Goal: Task Accomplishment & Management: Complete application form

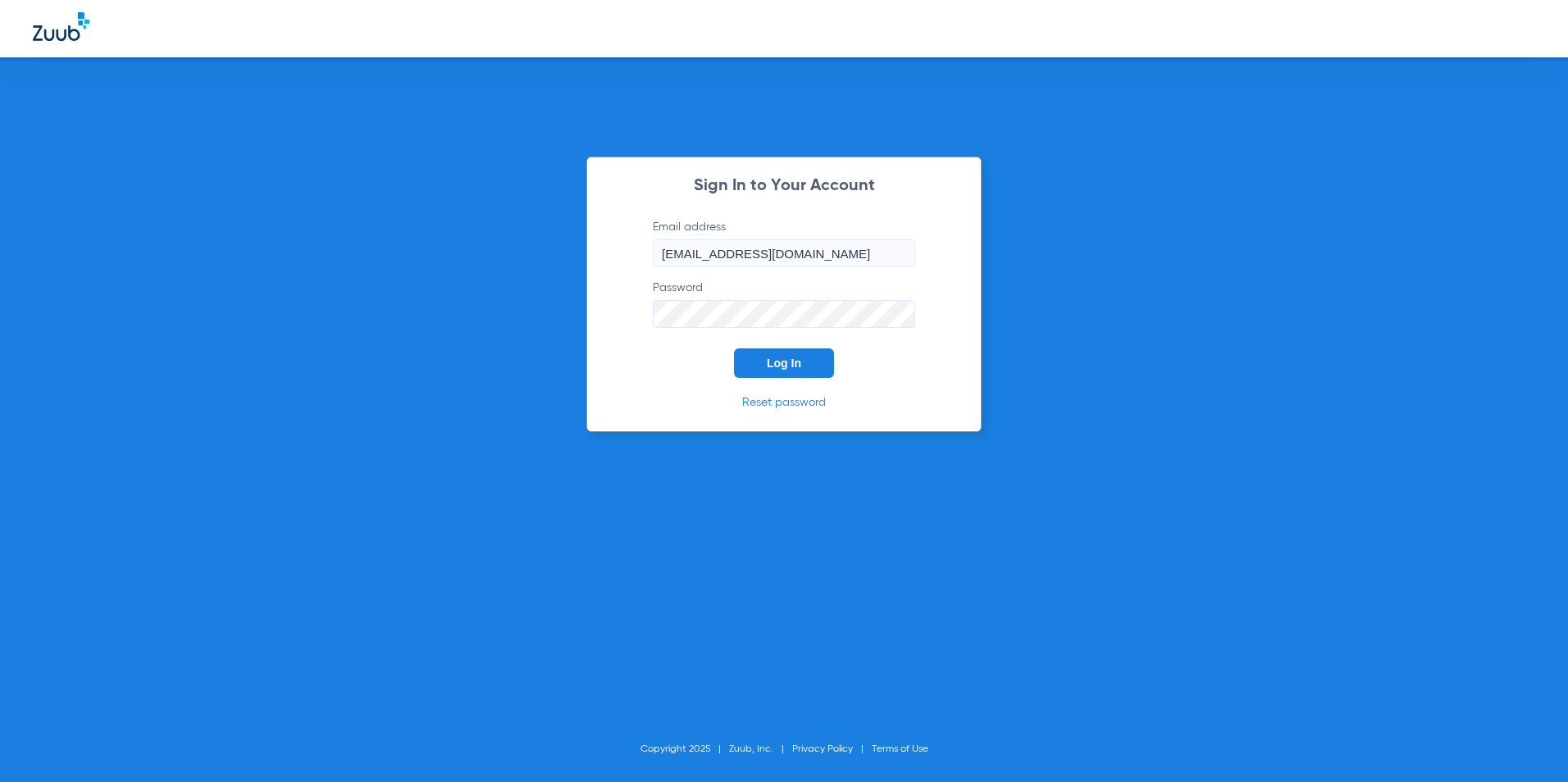
click at [793, 370] on button "Log In" at bounding box center [783, 363] width 100 height 29
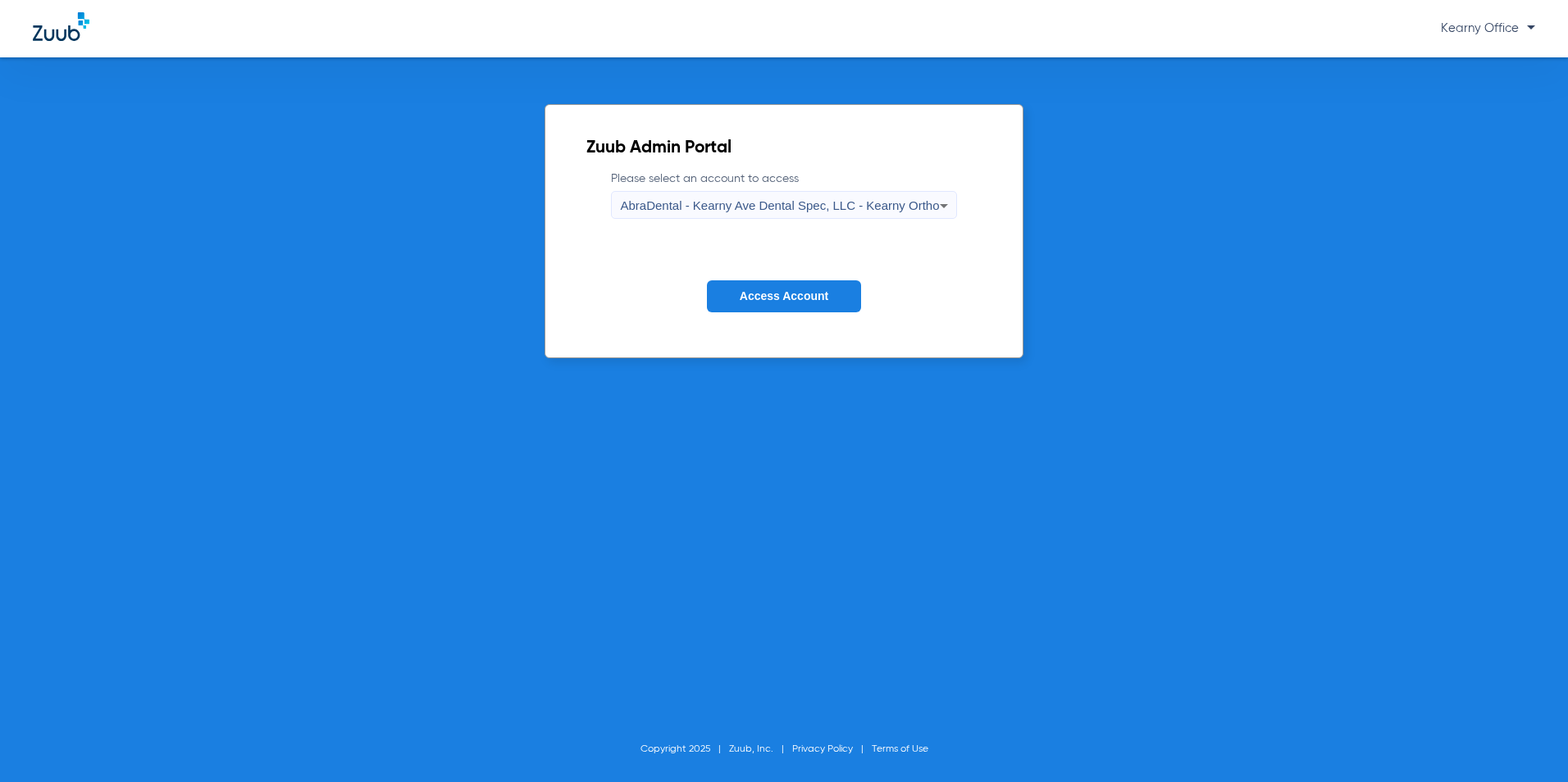
click at [804, 199] on span "AbraDental - Kearny Ave Dental Spec, LLC - Kearny Ortho" at bounding box center [780, 205] width 319 height 14
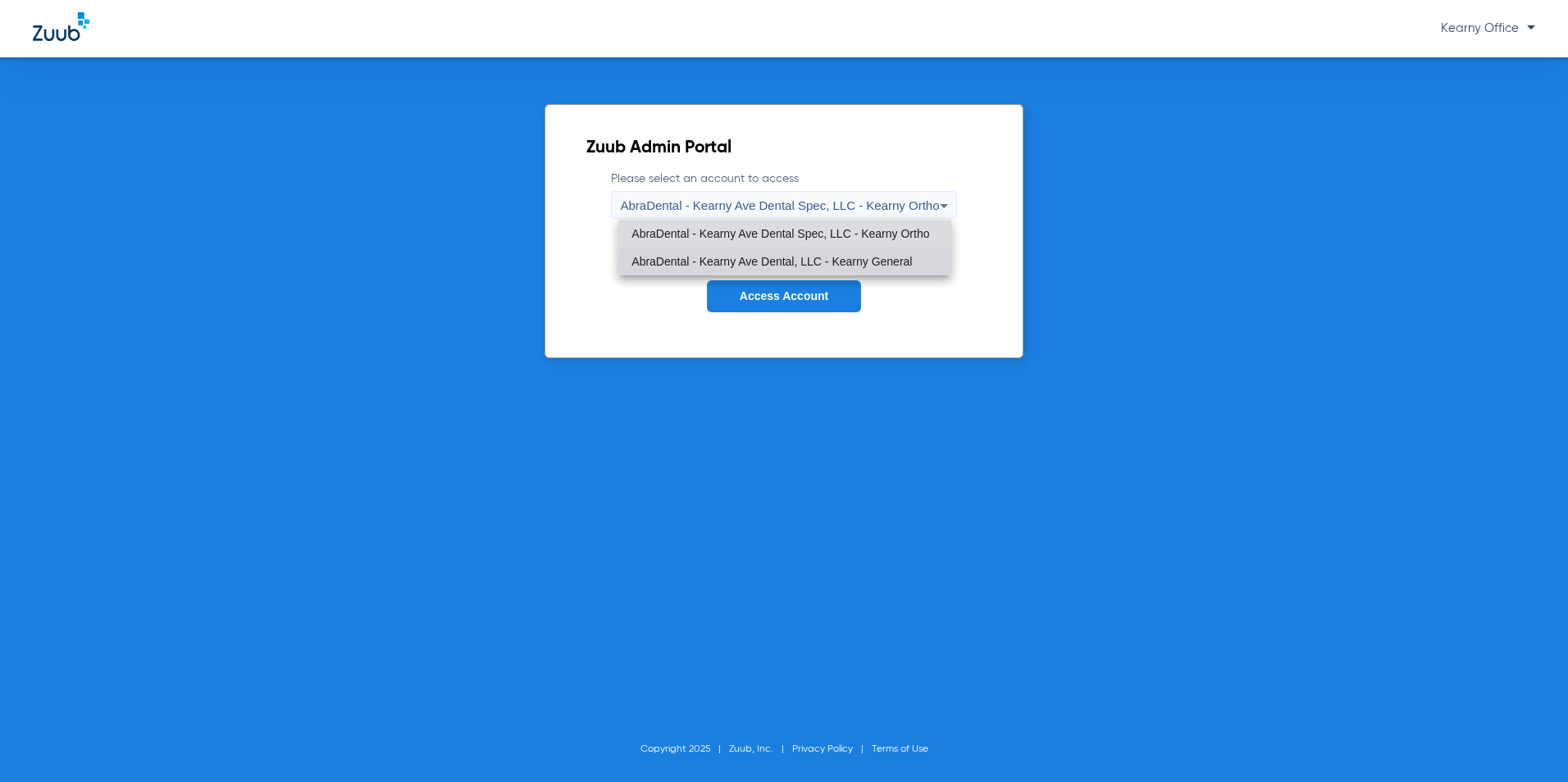
click at [822, 263] on span "AbraDental - Kearny Ave Dental, LLC - Kearny General" at bounding box center [771, 261] width 280 height 11
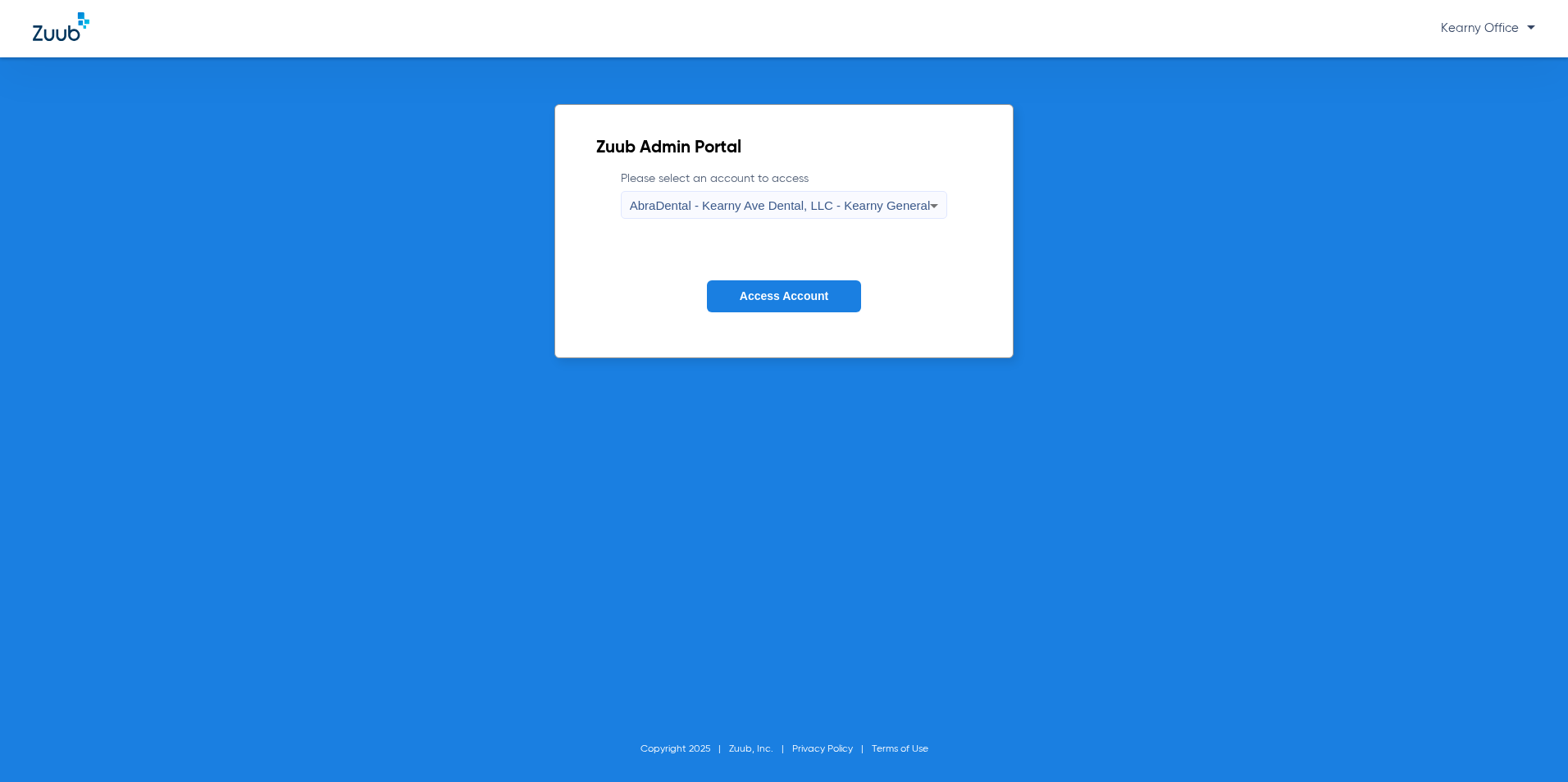
click at [811, 285] on button "Access Account" at bounding box center [784, 296] width 154 height 32
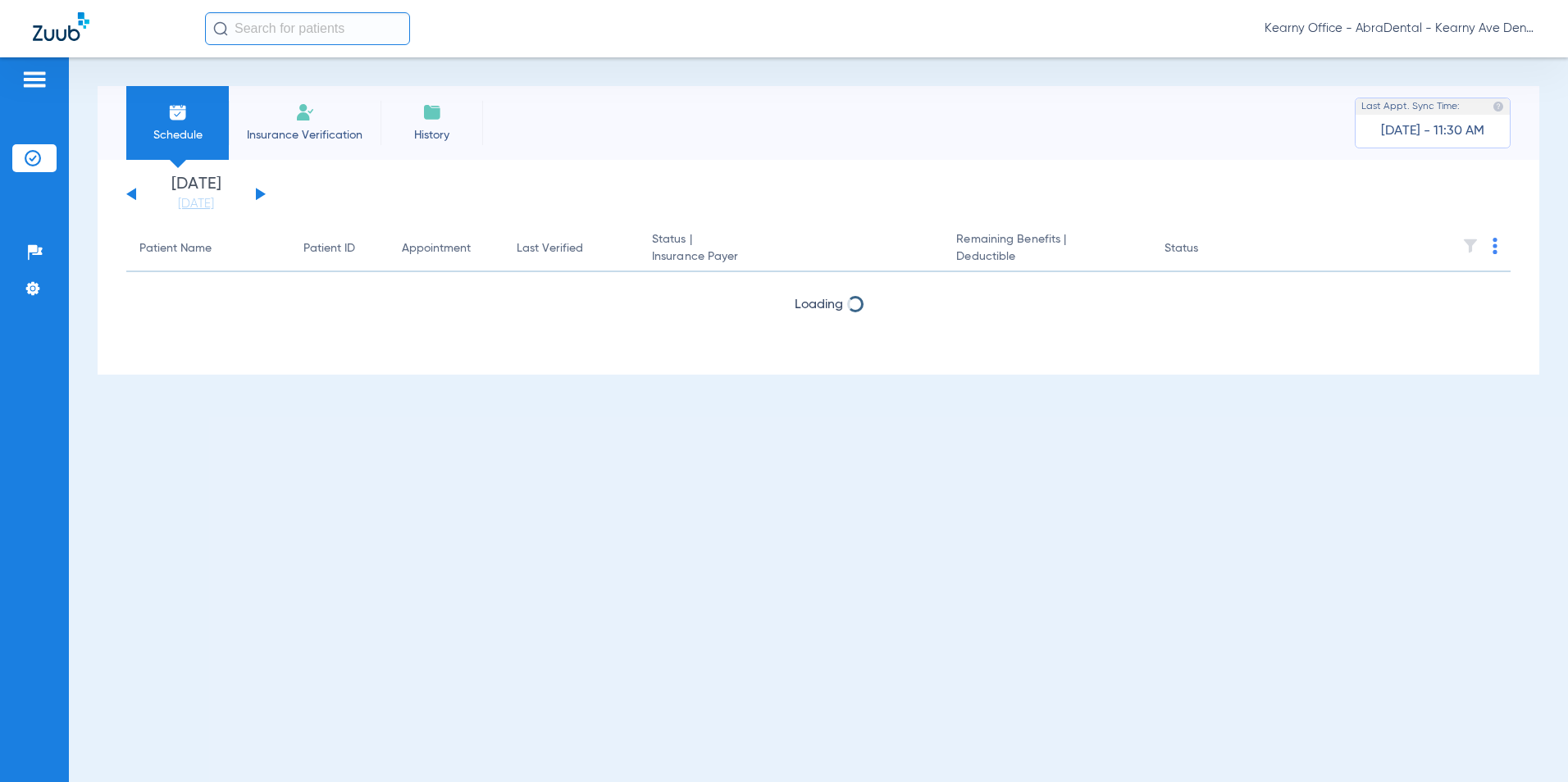
click at [296, 136] on span "Insurance Verification" at bounding box center [304, 135] width 127 height 16
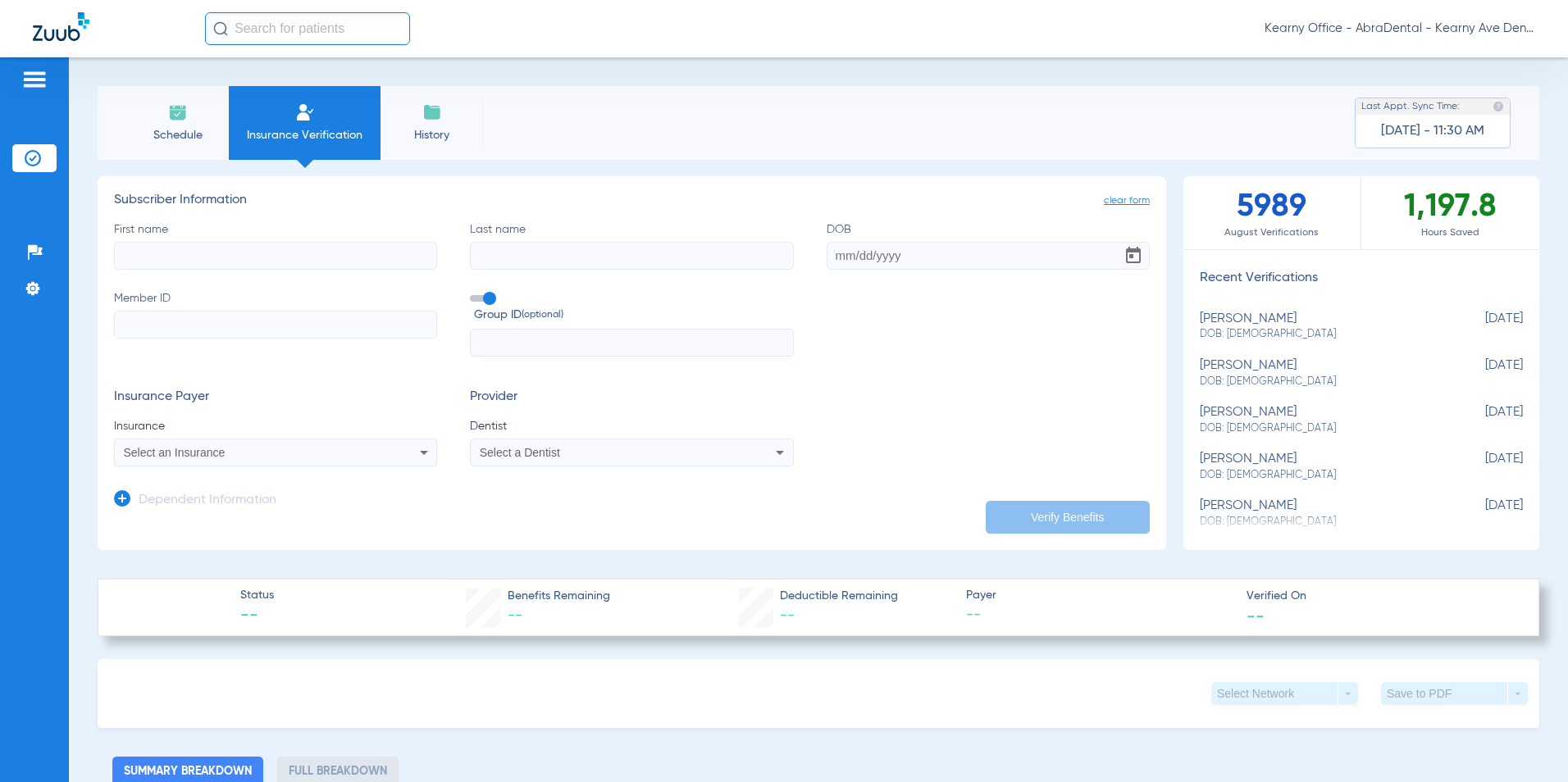
click at [159, 321] on input "Member ID" at bounding box center [275, 324] width 323 height 28
paste input "3HZN74667680"
type input "3HZN74667680"
click at [523, 340] on input "text" at bounding box center [631, 342] width 323 height 28
paste input "0761071111"
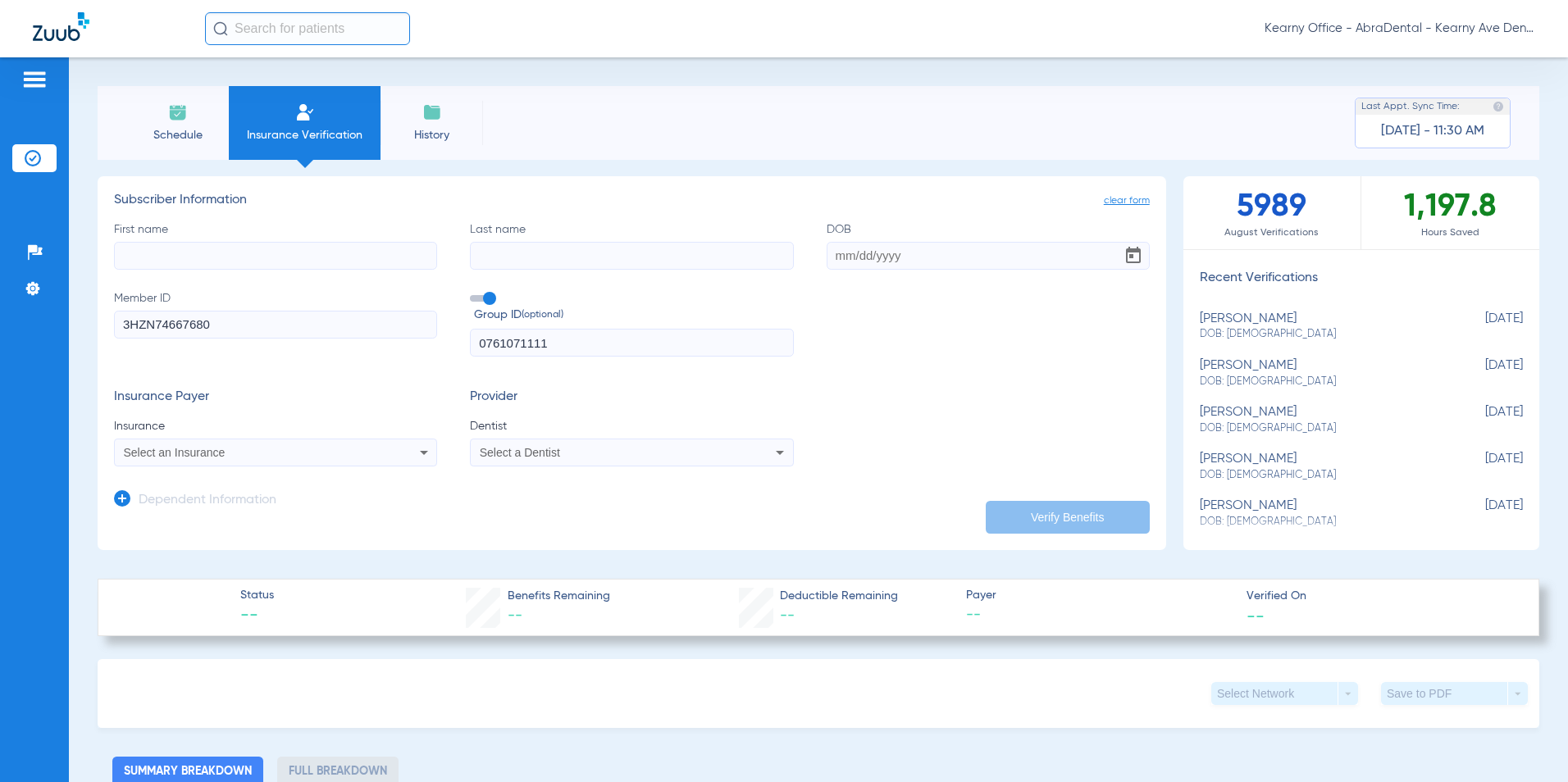
type input "0761071111"
click at [168, 267] on input "First name" at bounding box center [275, 256] width 323 height 28
paste input "SHAVONTA"
type input "SHAVONTA"
click at [513, 265] on input "Last name" at bounding box center [631, 256] width 323 height 28
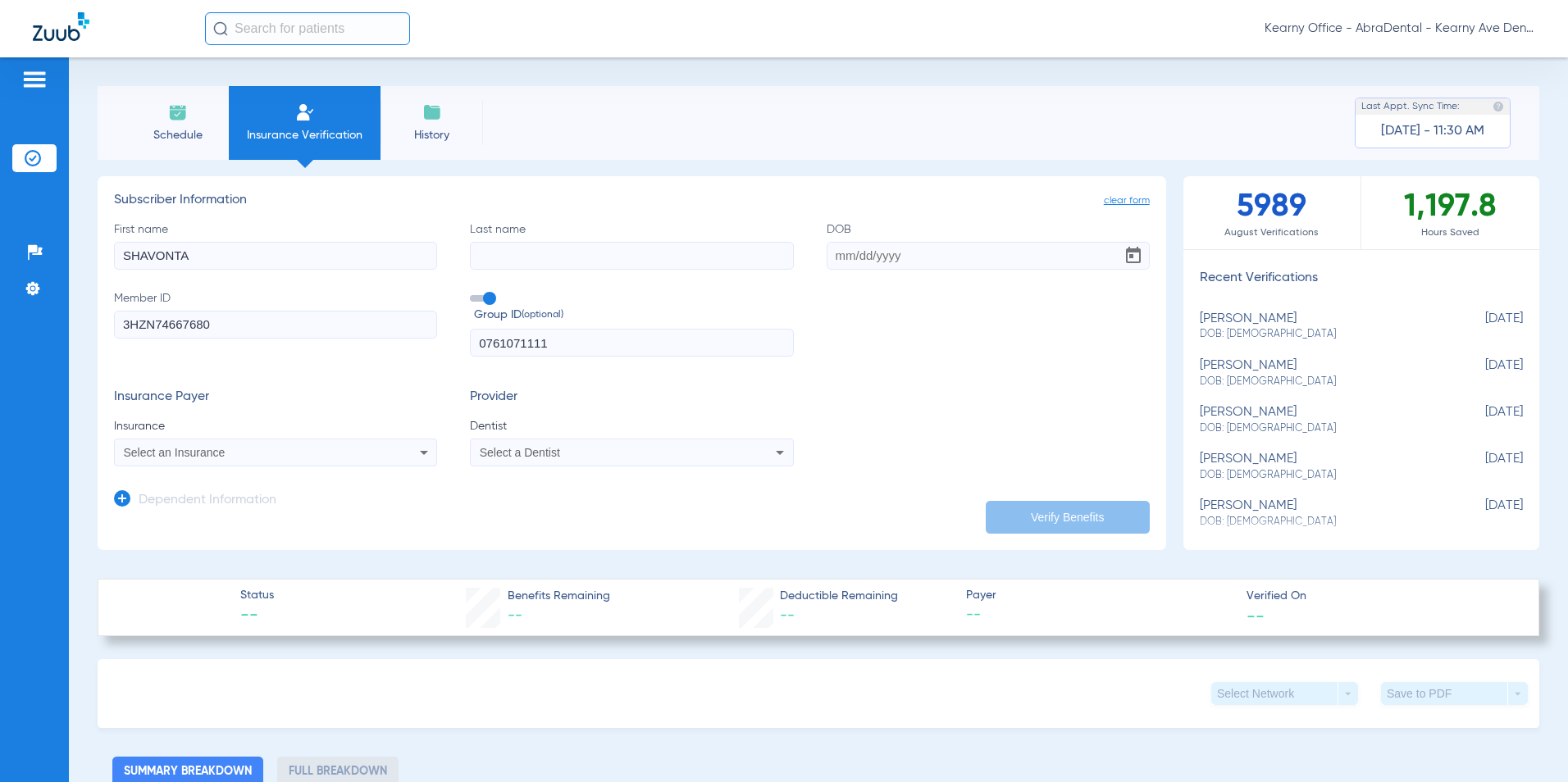
paste input "[PERSON_NAME]"
type input "[PERSON_NAME]"
click at [841, 253] on input "DOB" at bounding box center [988, 256] width 323 height 28
paste input "[DATE]"
type input "[DATE]"
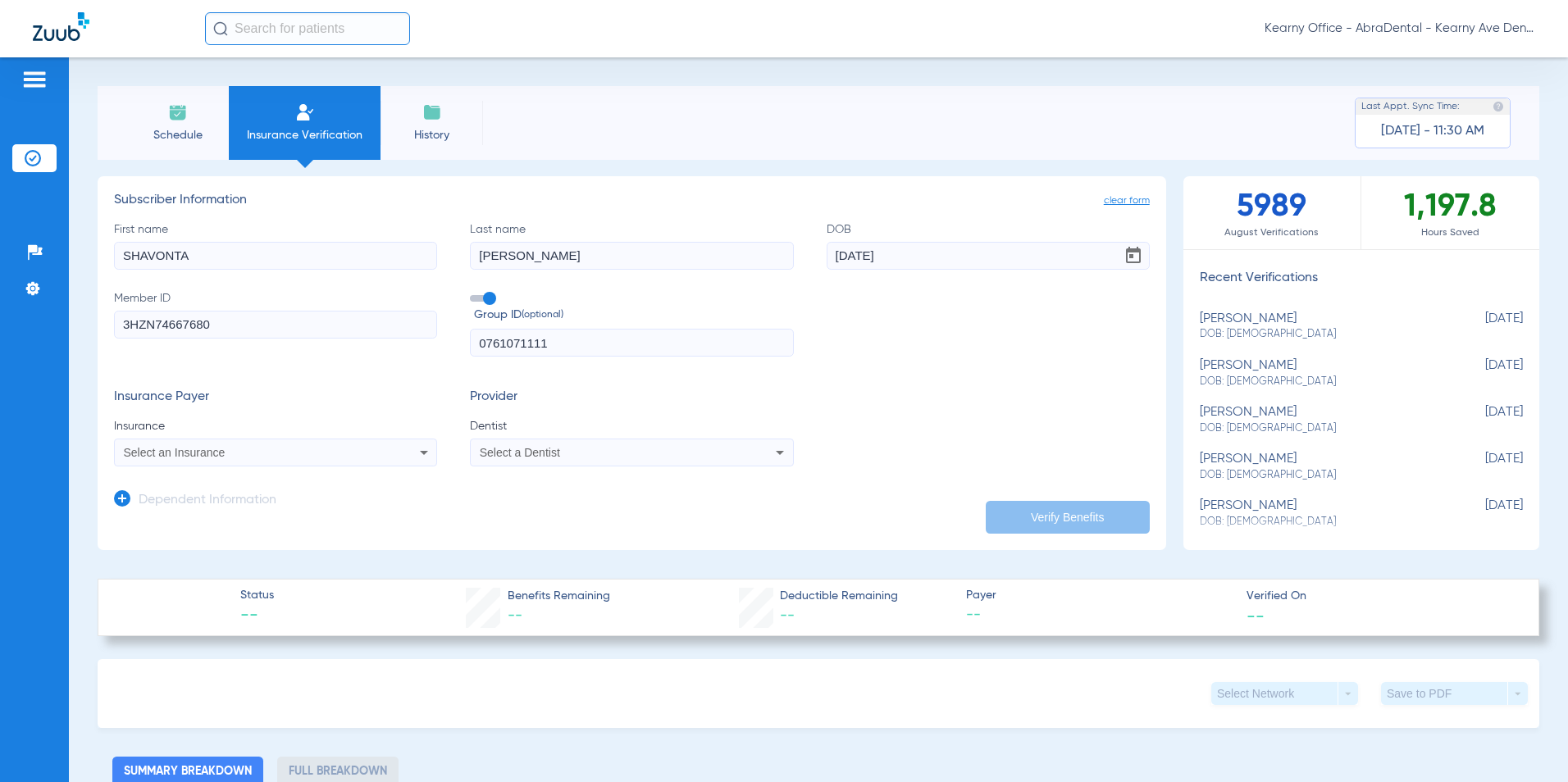
click at [418, 454] on icon at bounding box center [423, 453] width 20 height 20
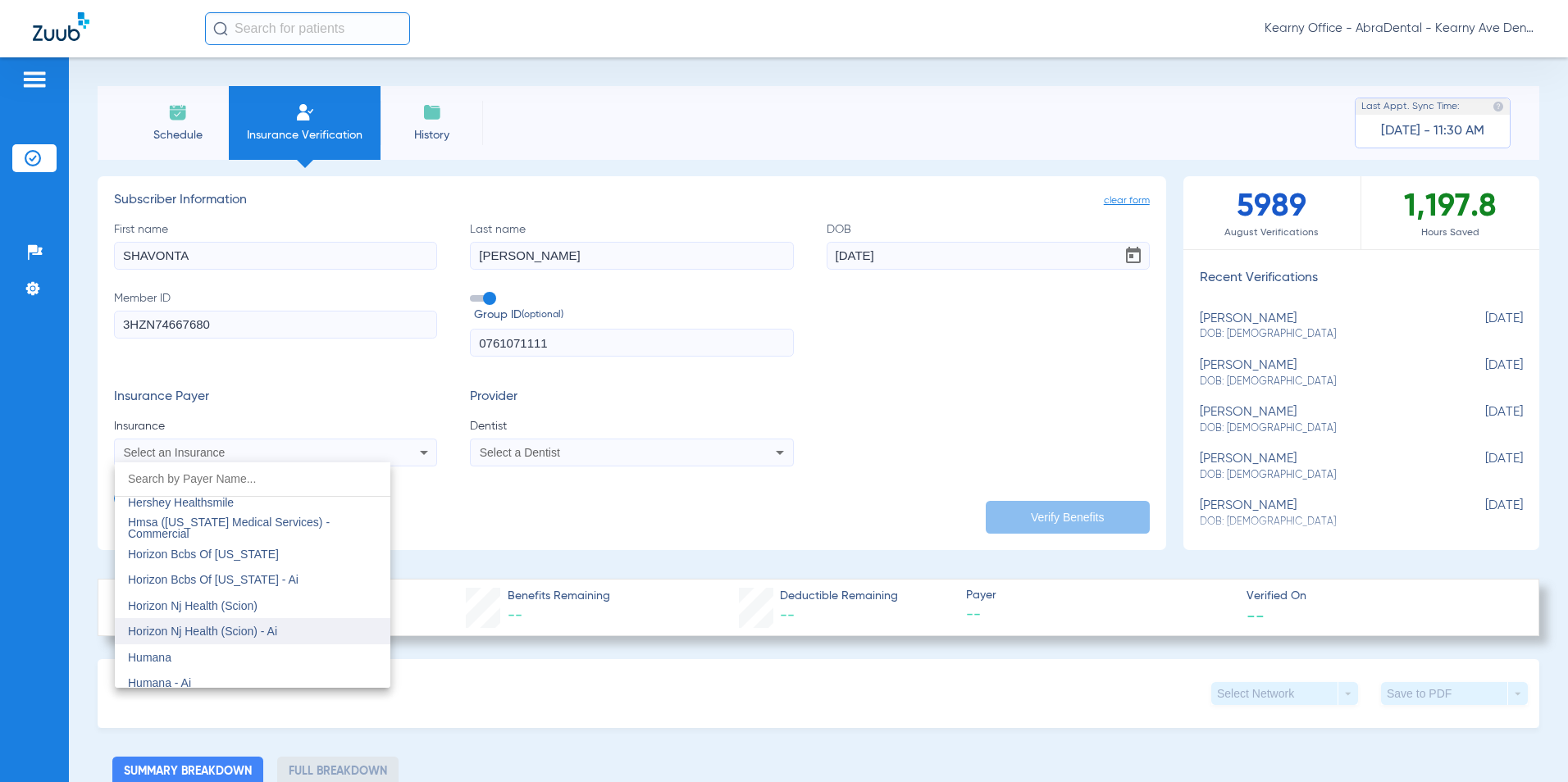
scroll to position [5901, 0]
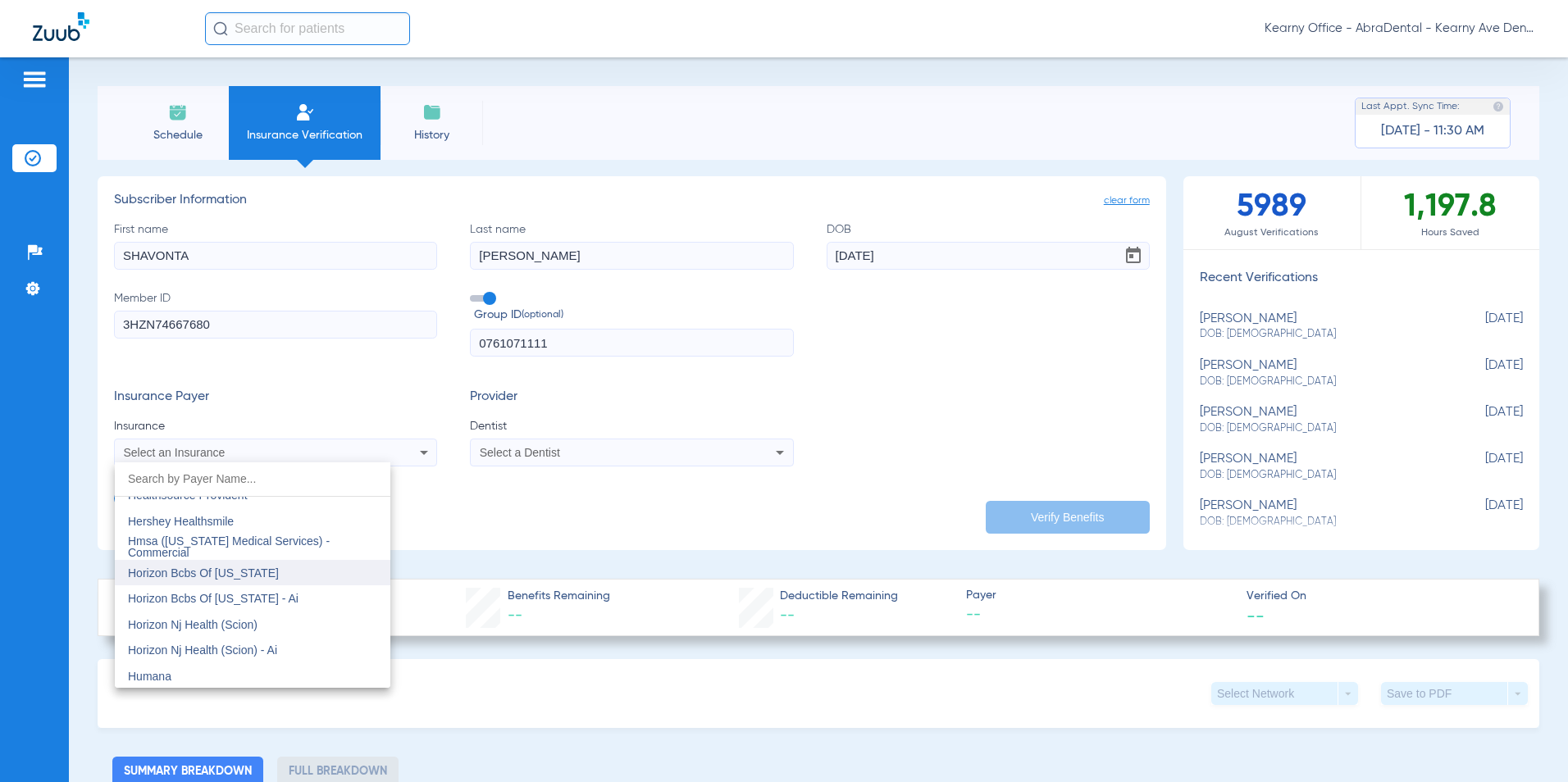
click at [214, 566] on span "Horizon Bcbs Of [US_STATE]" at bounding box center [203, 572] width 151 height 13
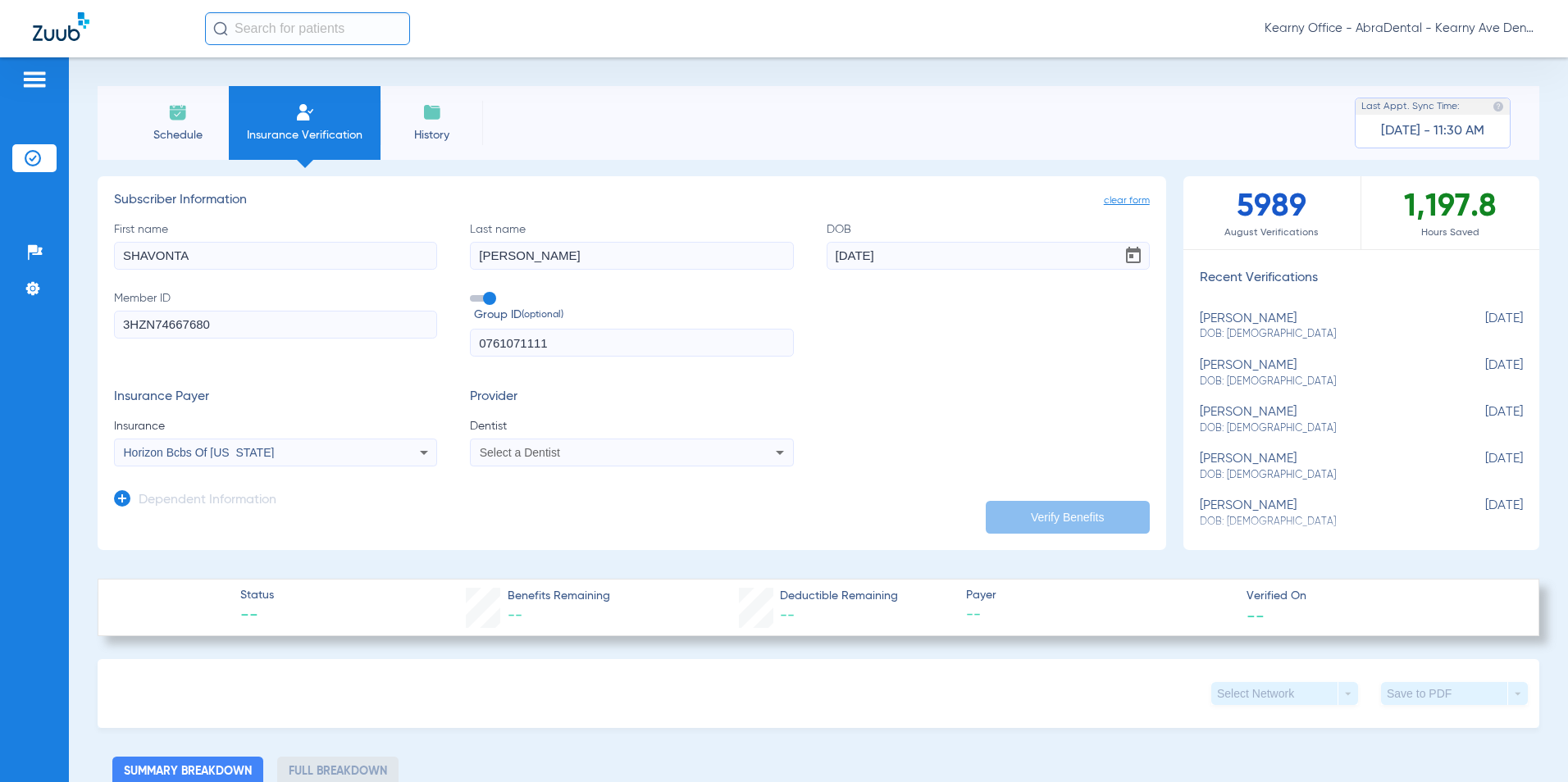
click at [638, 404] on h3 "Provider" at bounding box center [631, 397] width 323 height 16
click at [611, 434] on span "Dentist" at bounding box center [631, 426] width 323 height 16
click at [287, 458] on div "Horizon Bcbs Of [US_STATE]" at bounding box center [245, 452] width 244 height 11
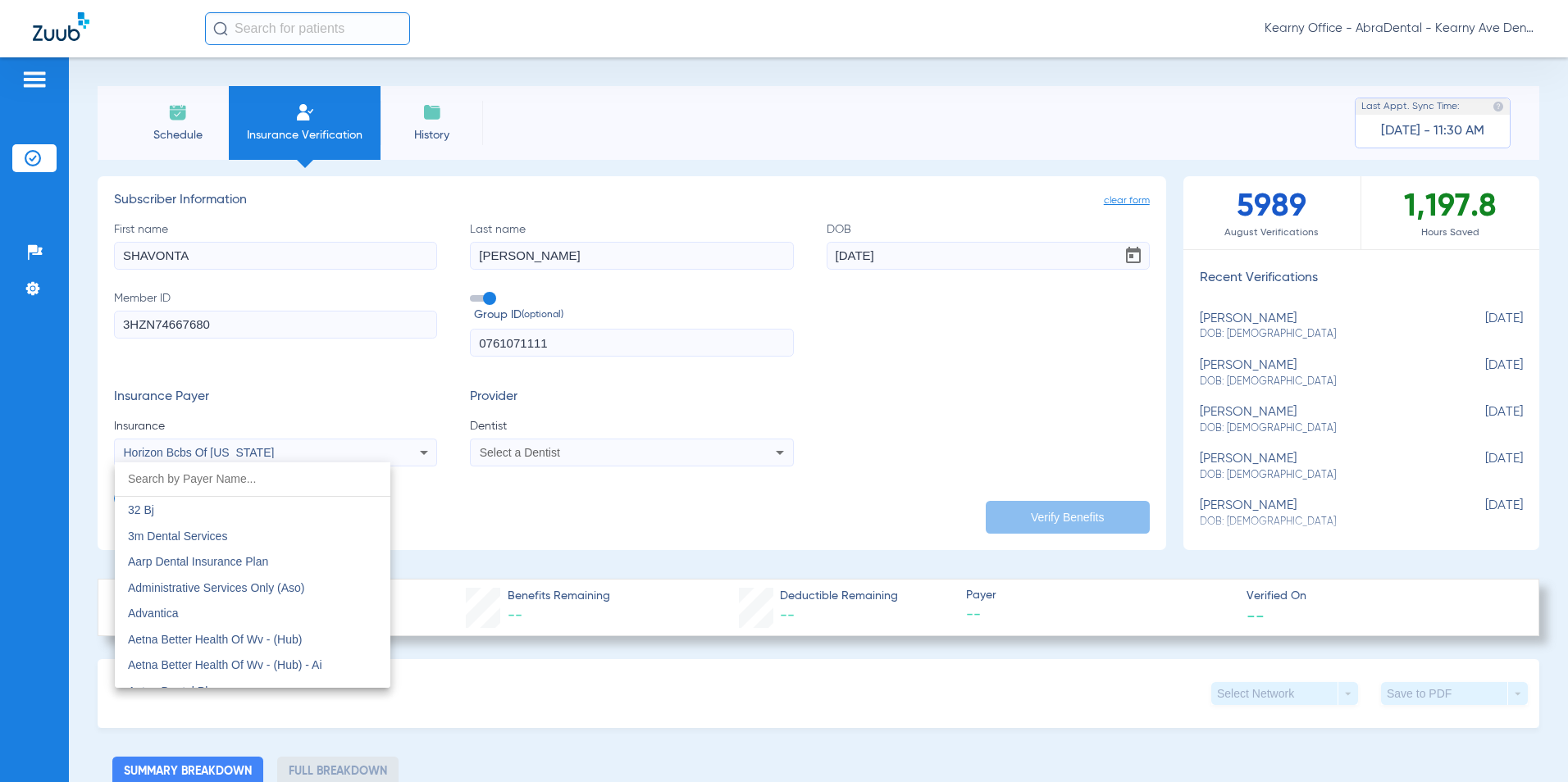
scroll to position [5800, 0]
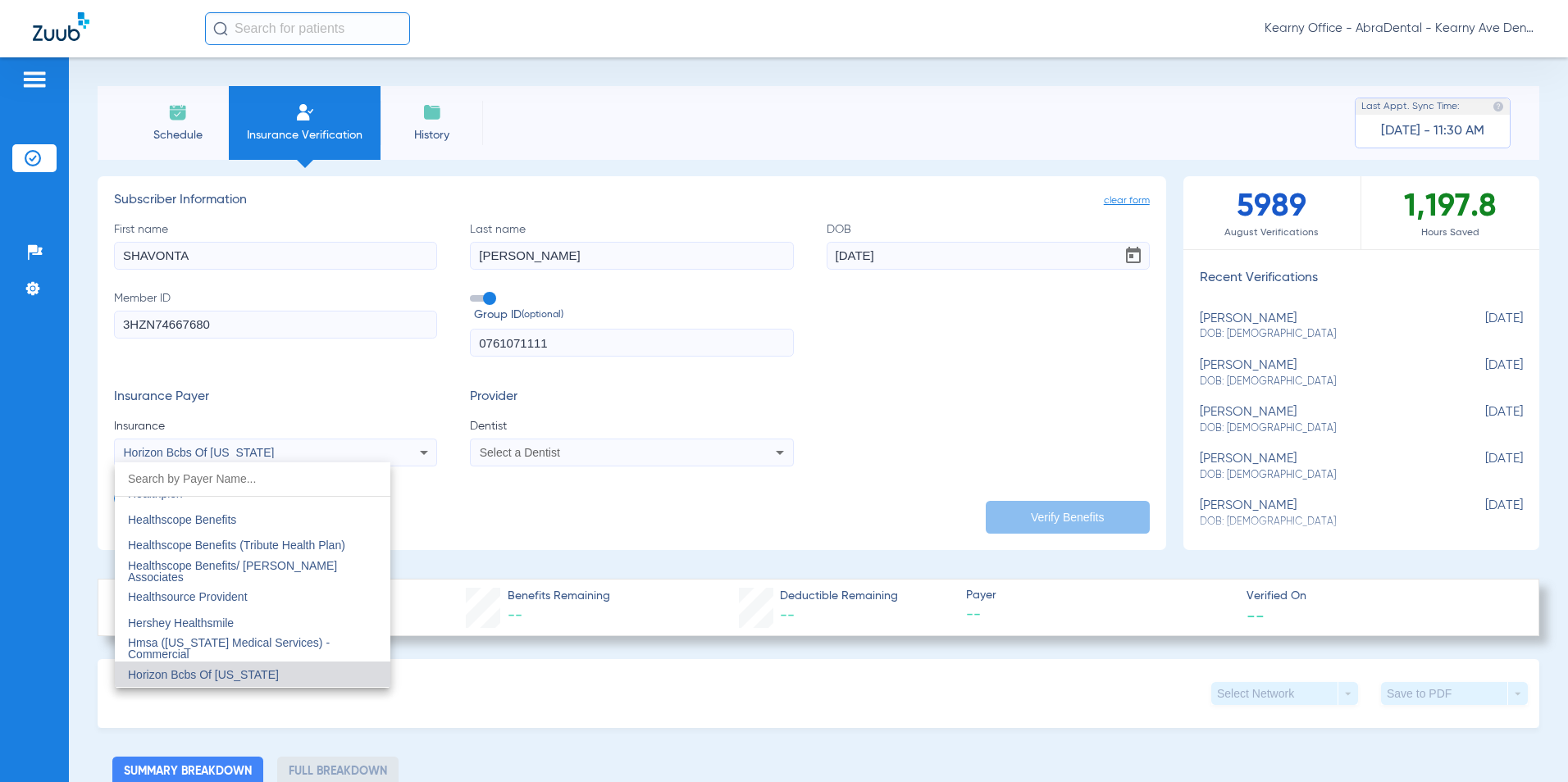
click at [312, 379] on div at bounding box center [784, 391] width 1568 height 782
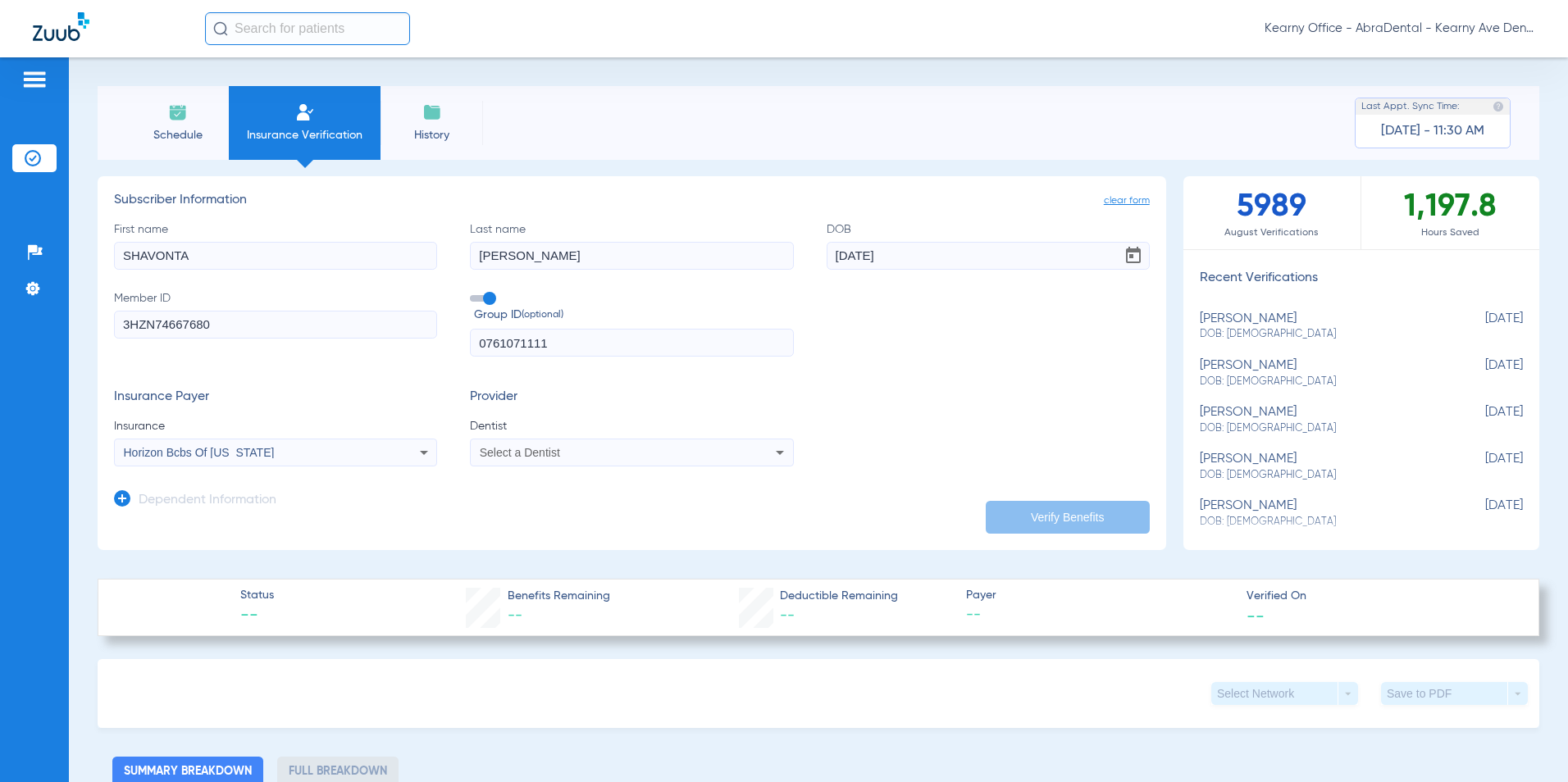
click at [540, 455] on span "Select a Dentist" at bounding box center [519, 452] width 81 height 13
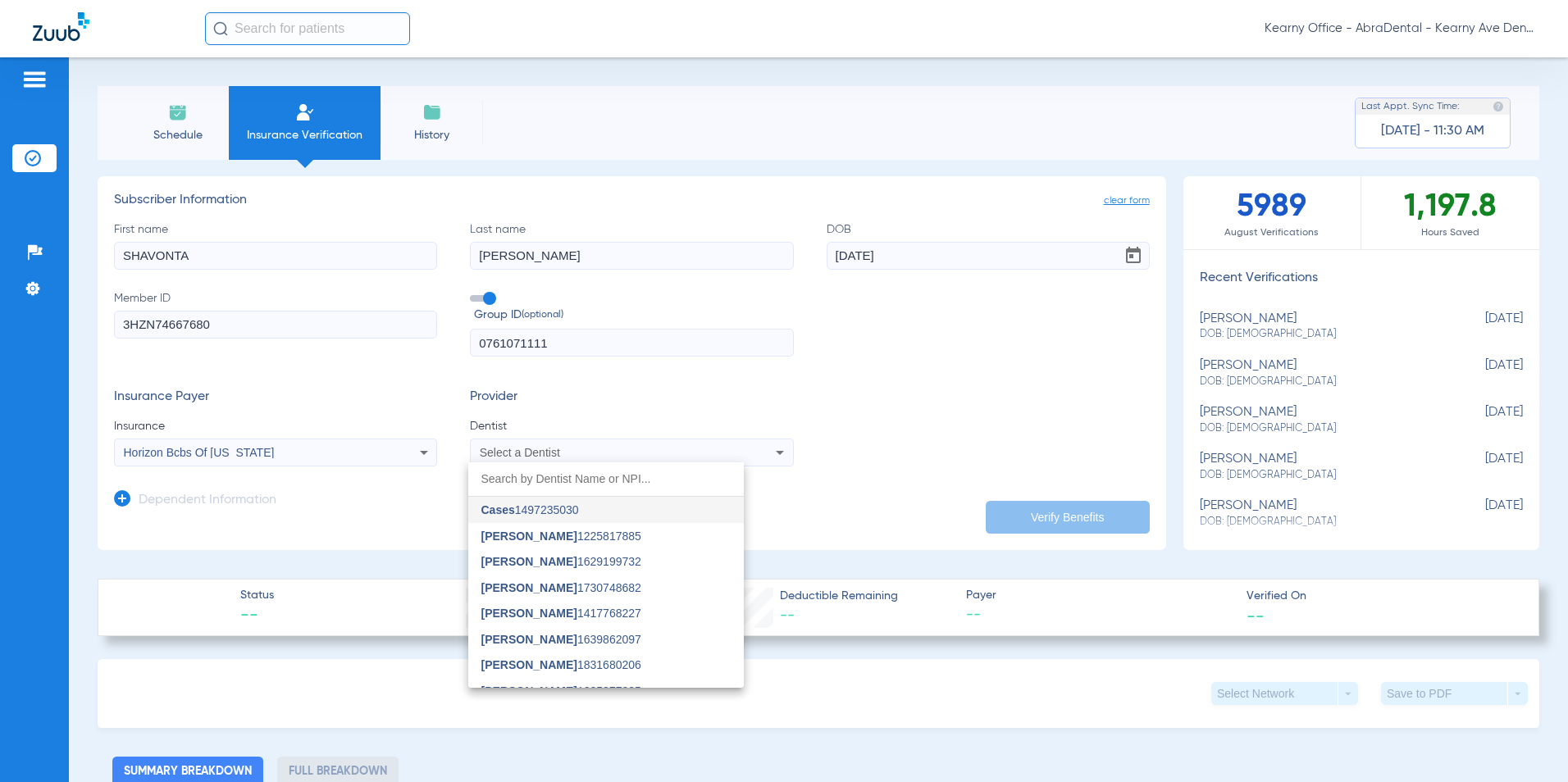
type input "P"
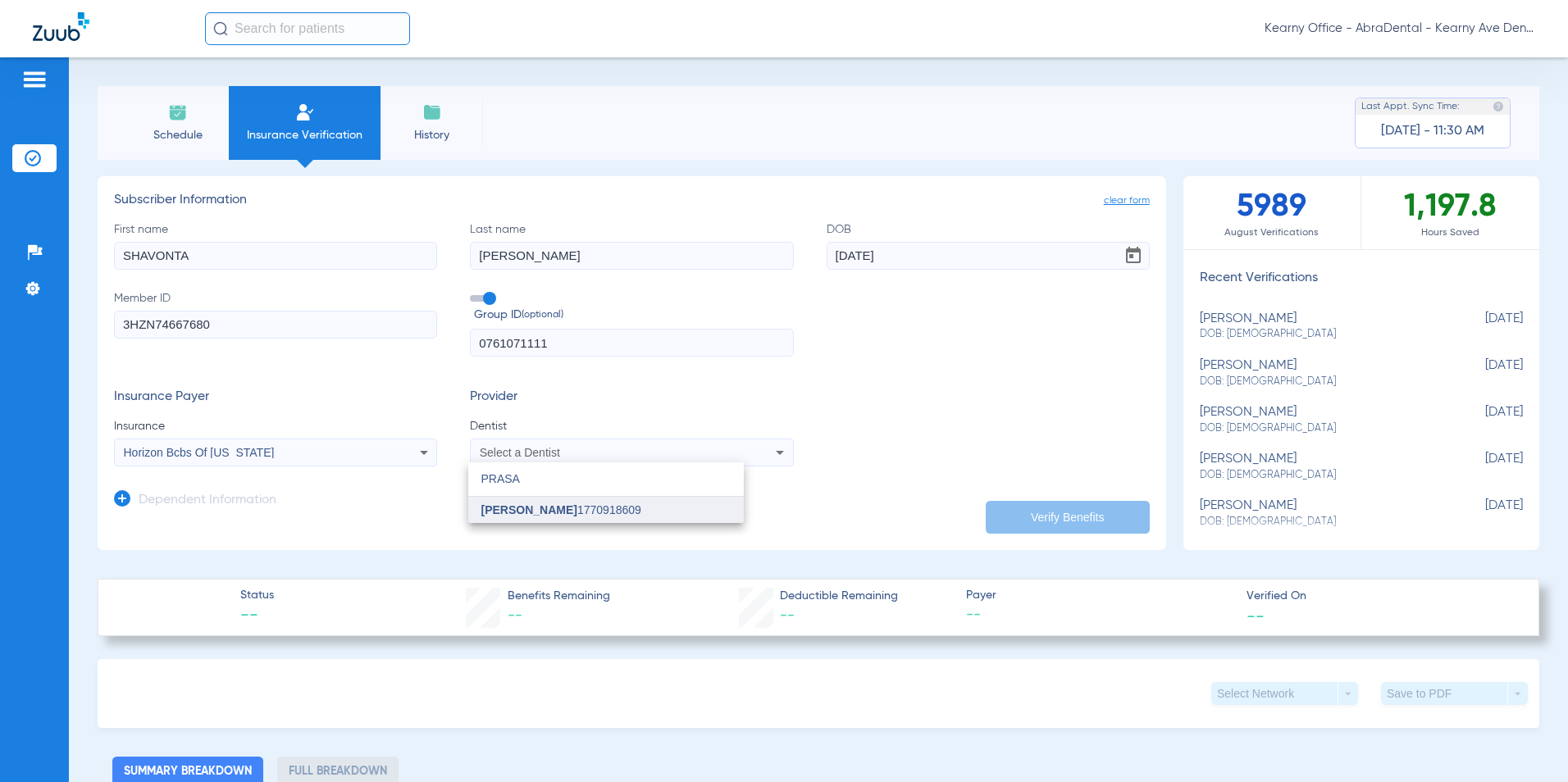
type input "PRASA"
click at [528, 506] on span "[PERSON_NAME]" at bounding box center [529, 509] width 96 height 13
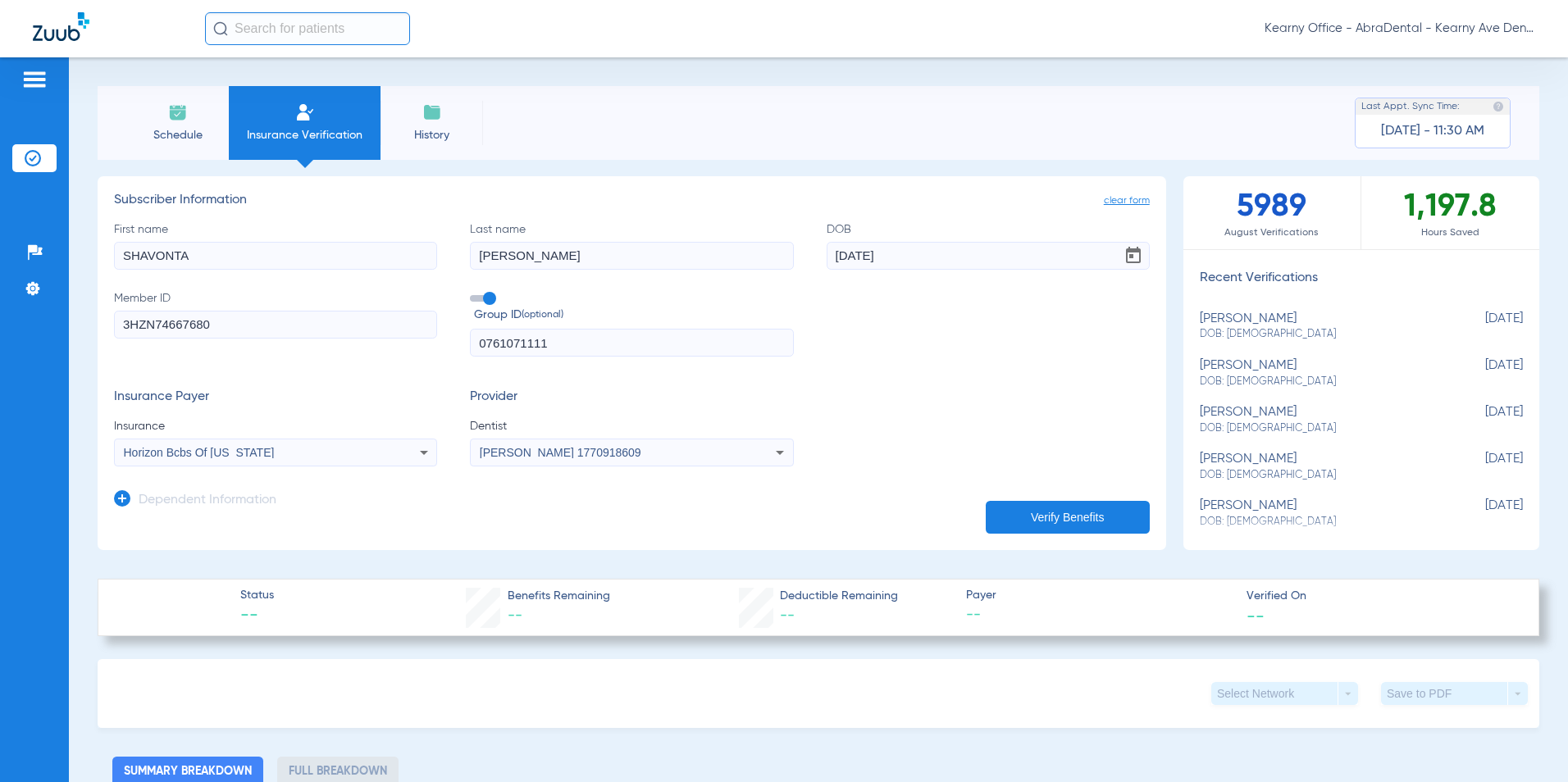
click at [127, 503] on icon at bounding box center [121, 498] width 16 height 16
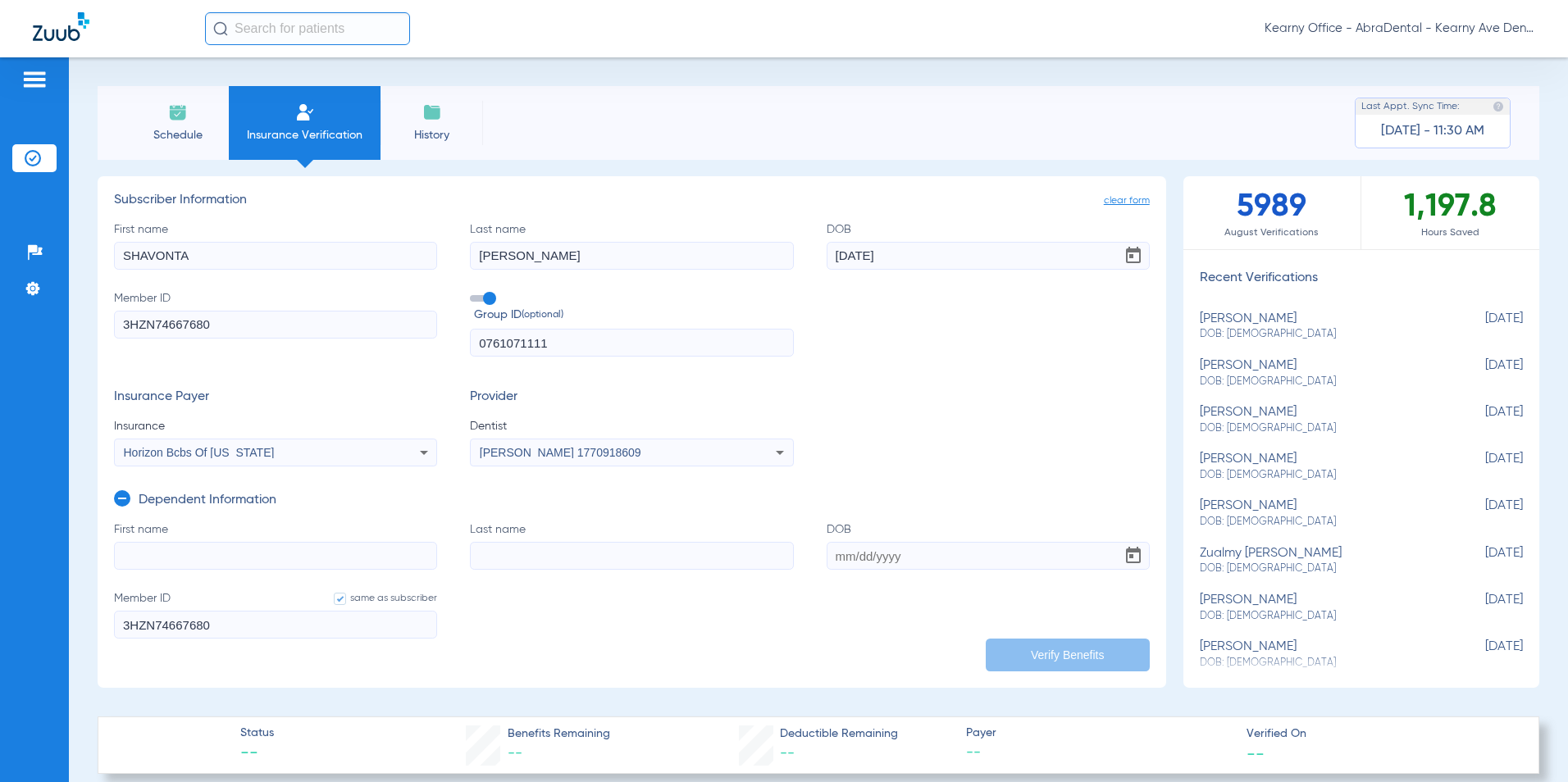
click at [149, 557] on input "First name" at bounding box center [275, 556] width 323 height 28
paste input "PERSHAY"
type input "PERSHAY"
click at [598, 556] on input "Last name" at bounding box center [631, 556] width 323 height 28
paste input "[PERSON_NAME]"
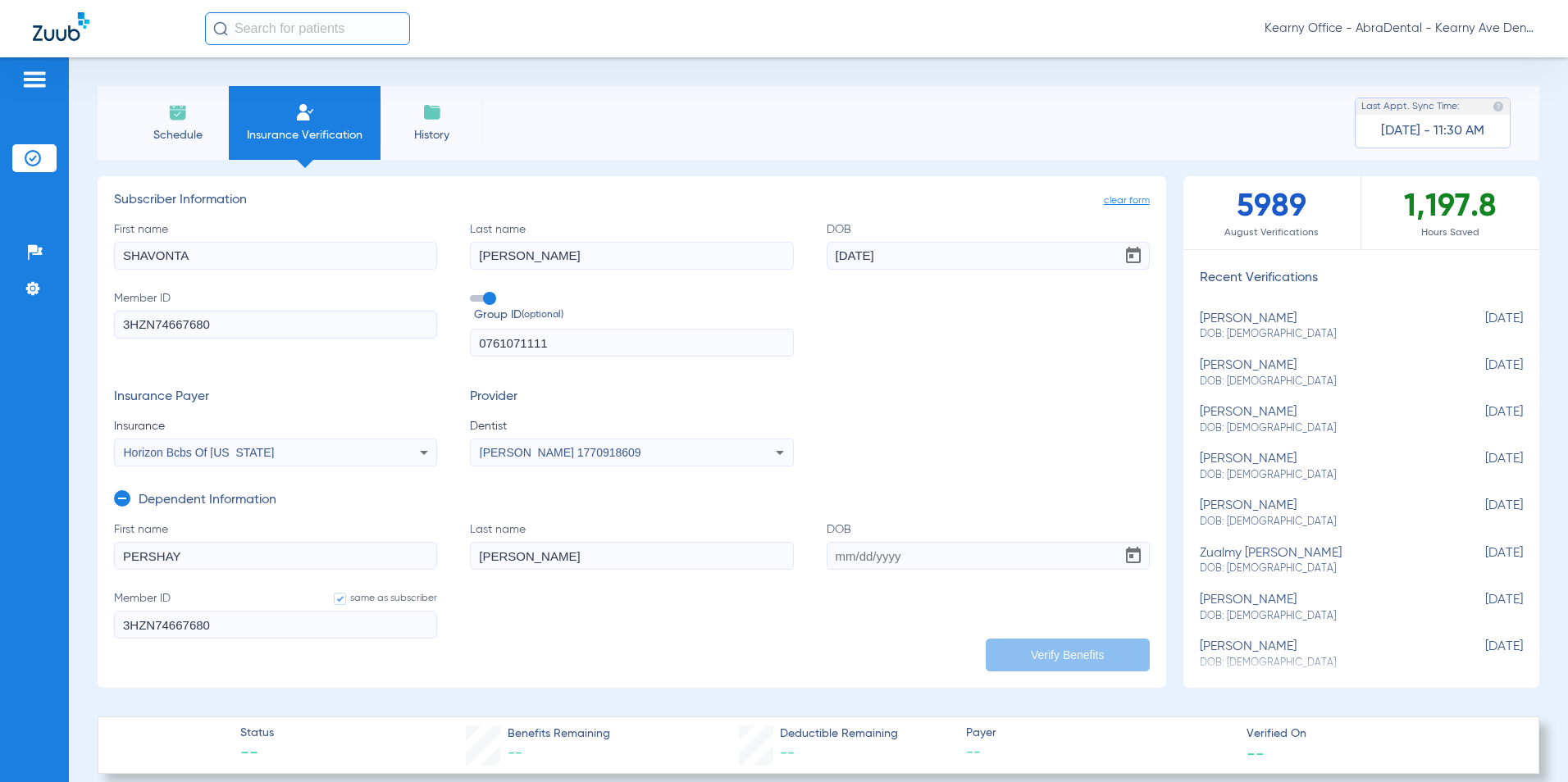
type input "[PERSON_NAME]"
click at [916, 558] on input "DOB" at bounding box center [988, 556] width 323 height 28
paste input "[DATE]"
type input "[DATE]"
click at [1044, 644] on button "Verify Benefits" at bounding box center [1067, 655] width 164 height 33
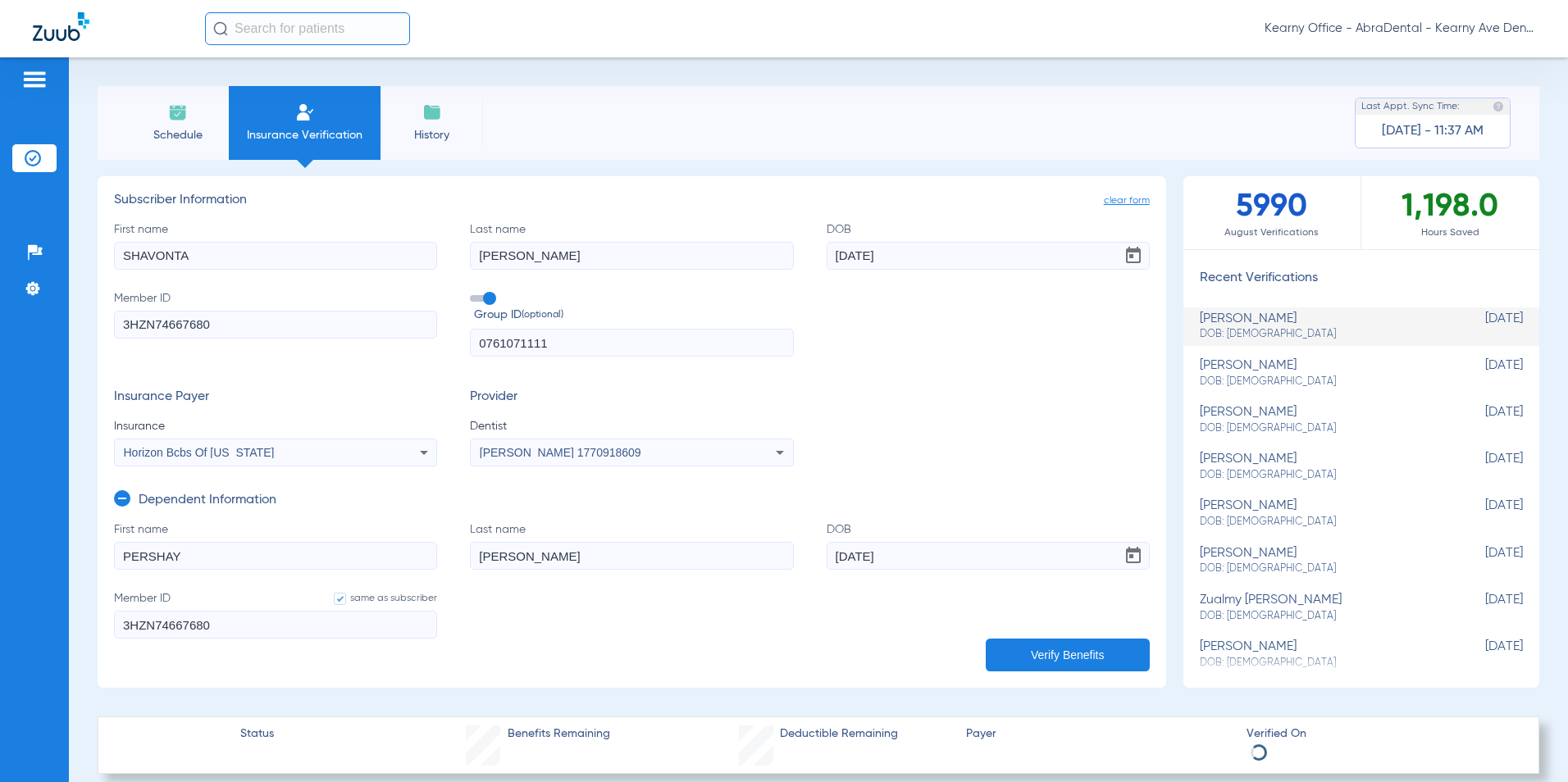
select select "page-width"
type input "1"
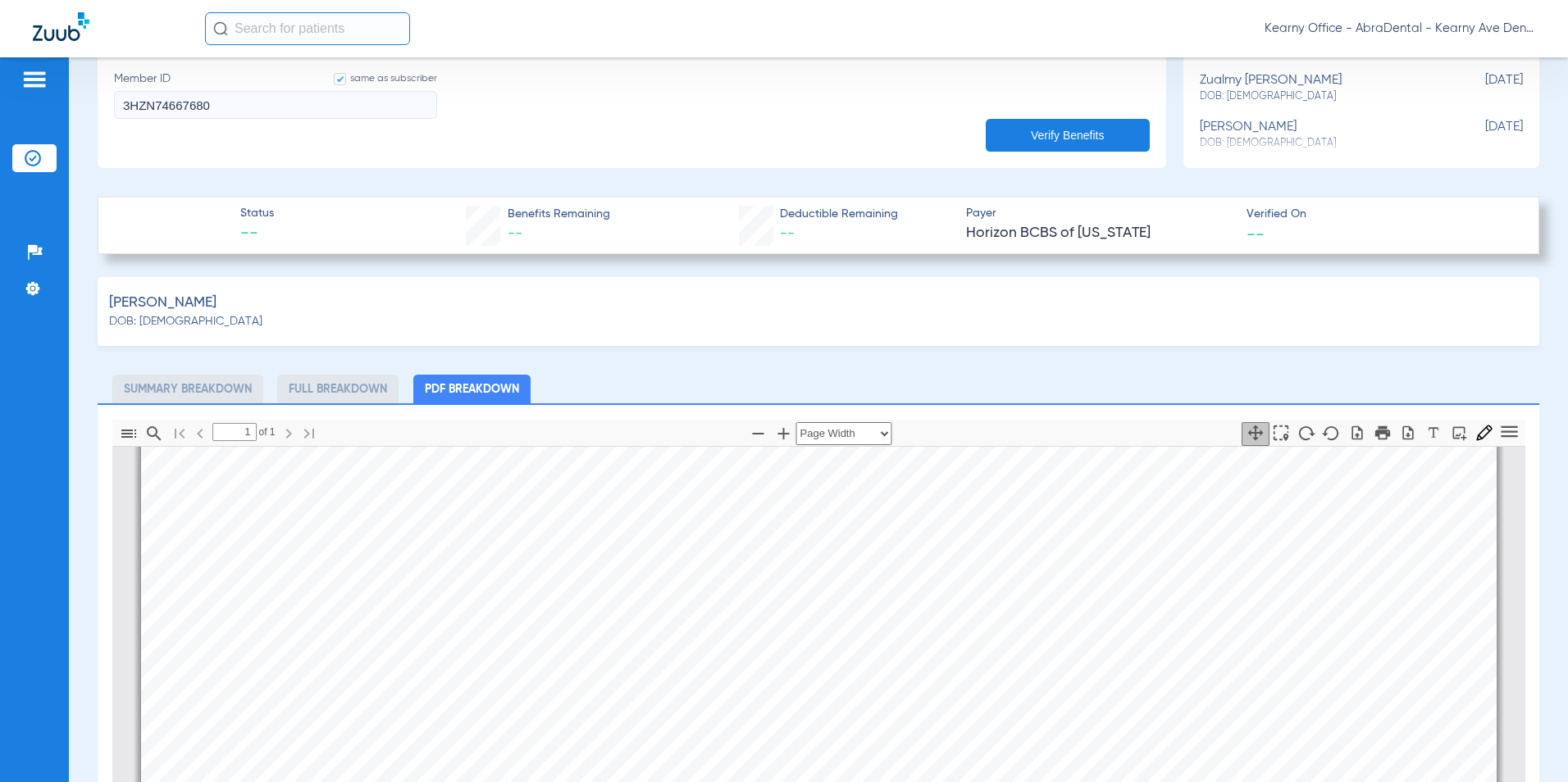
scroll to position [655, 0]
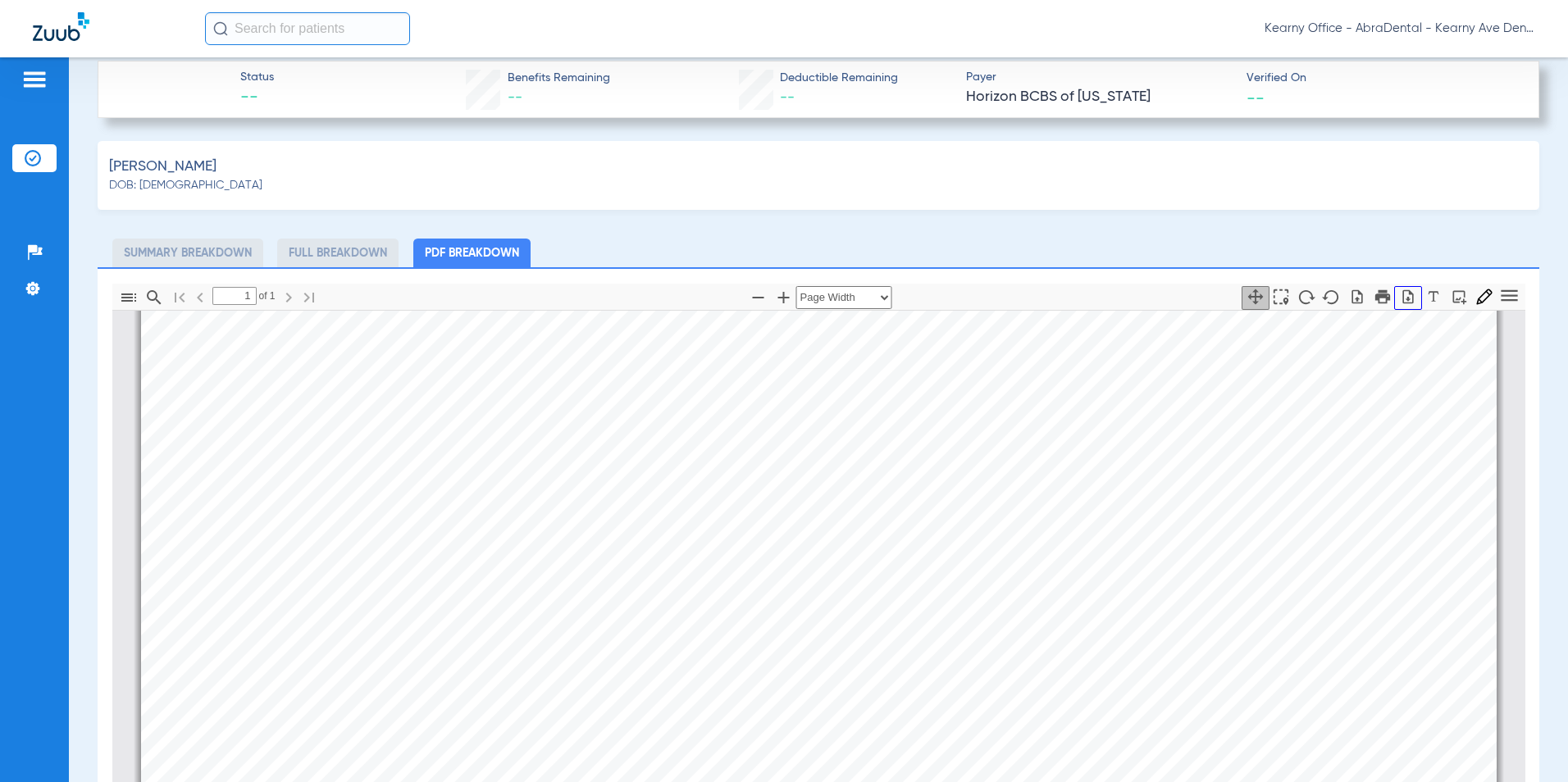
click at [1400, 291] on icon "button" at bounding box center [1408, 297] width 16 height 16
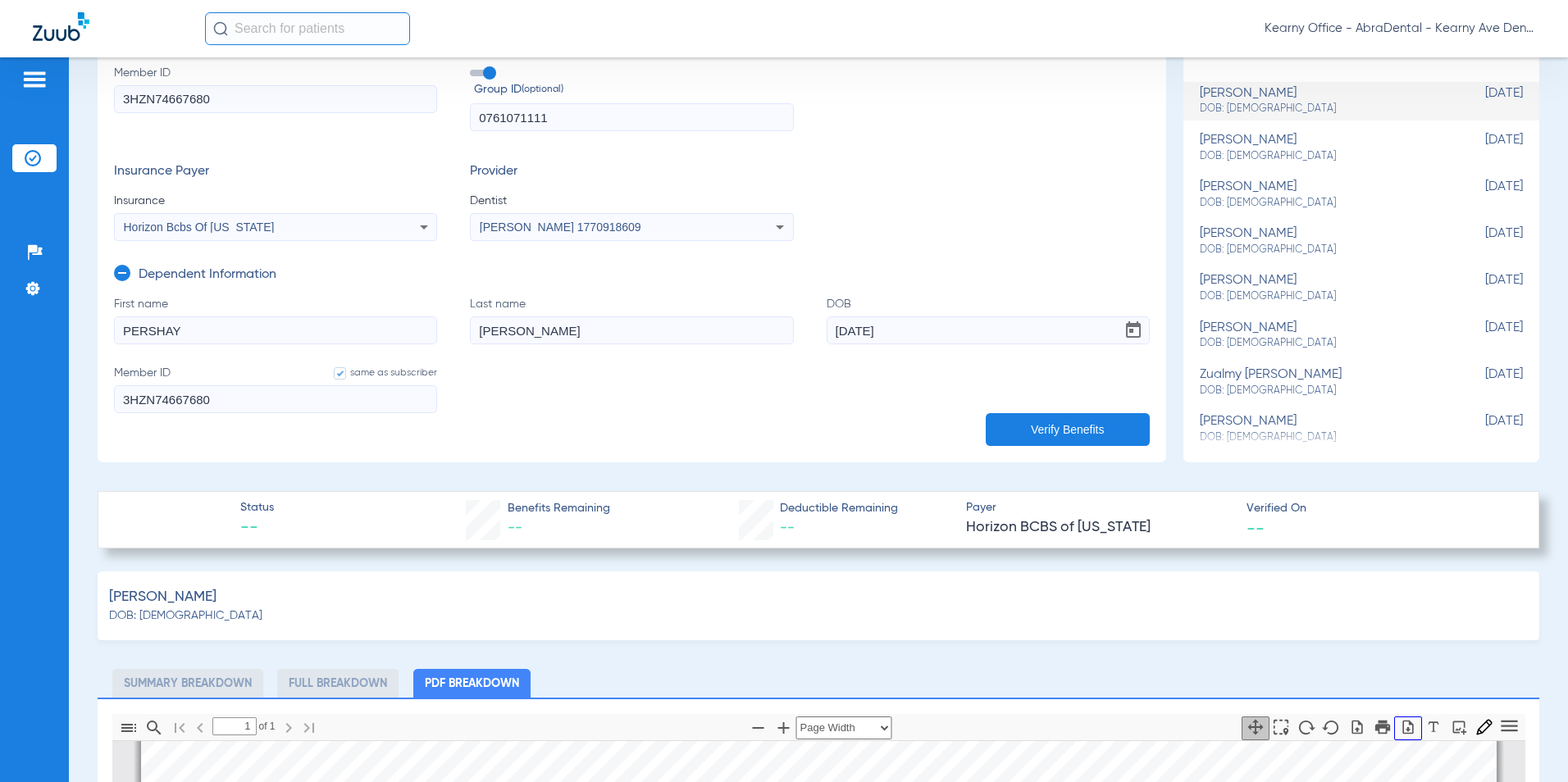
scroll to position [164, 0]
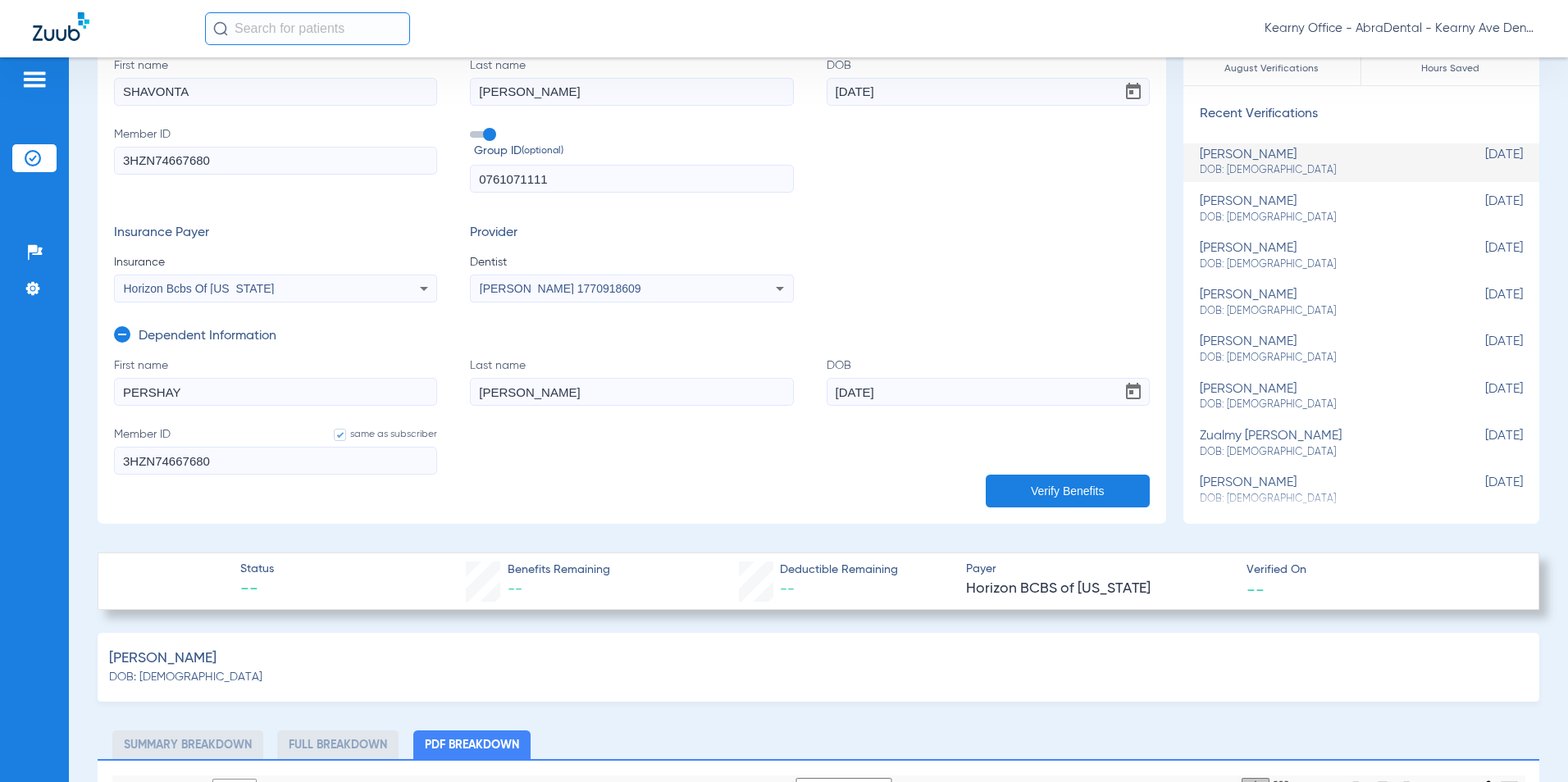
click at [595, 281] on div "[PERSON_NAME] 1770918609" at bounding box center [631, 288] width 322 height 20
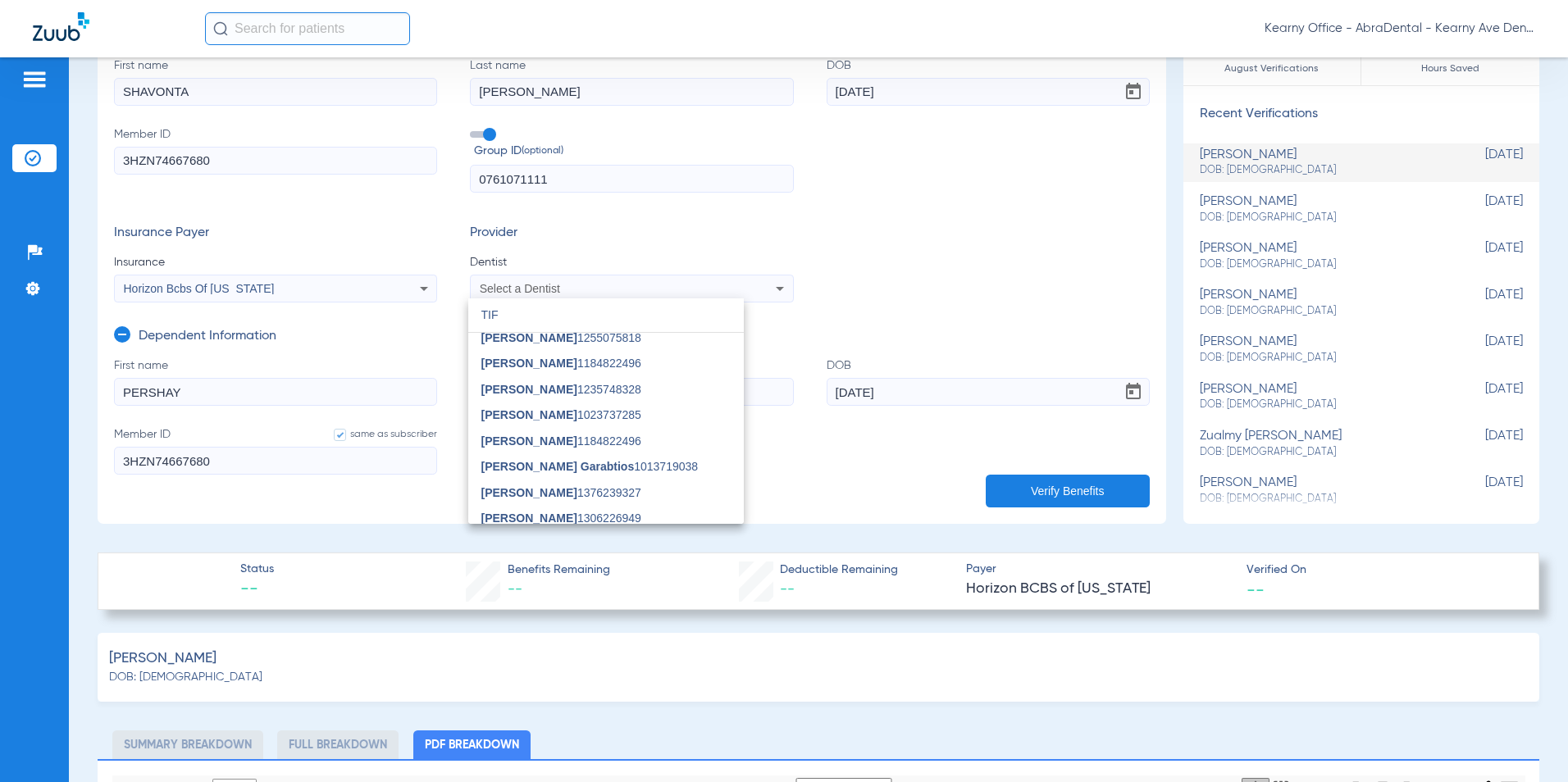
scroll to position [0, 0]
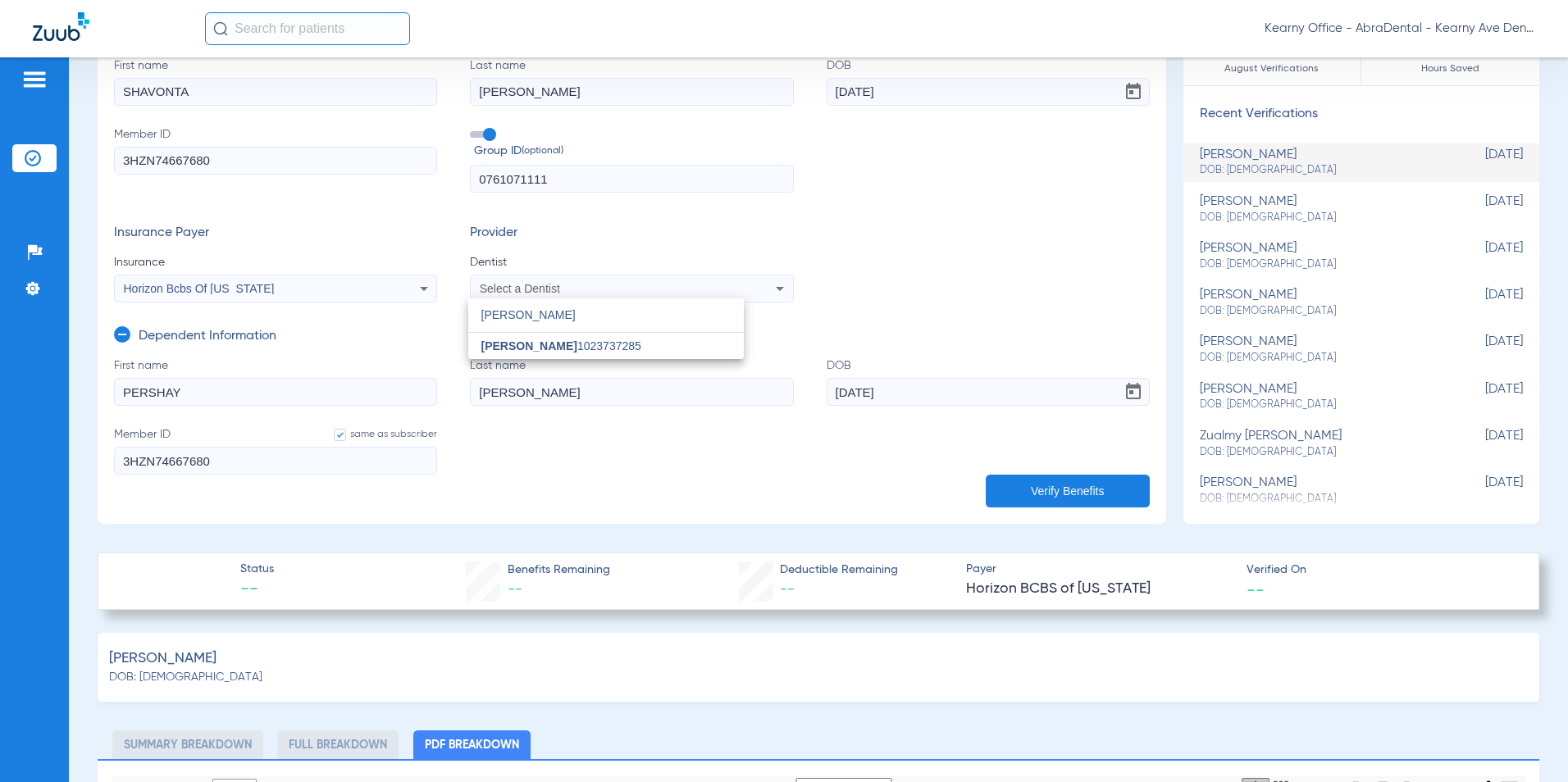
type input "[PERSON_NAME]"
click at [696, 157] on div at bounding box center [784, 391] width 1568 height 782
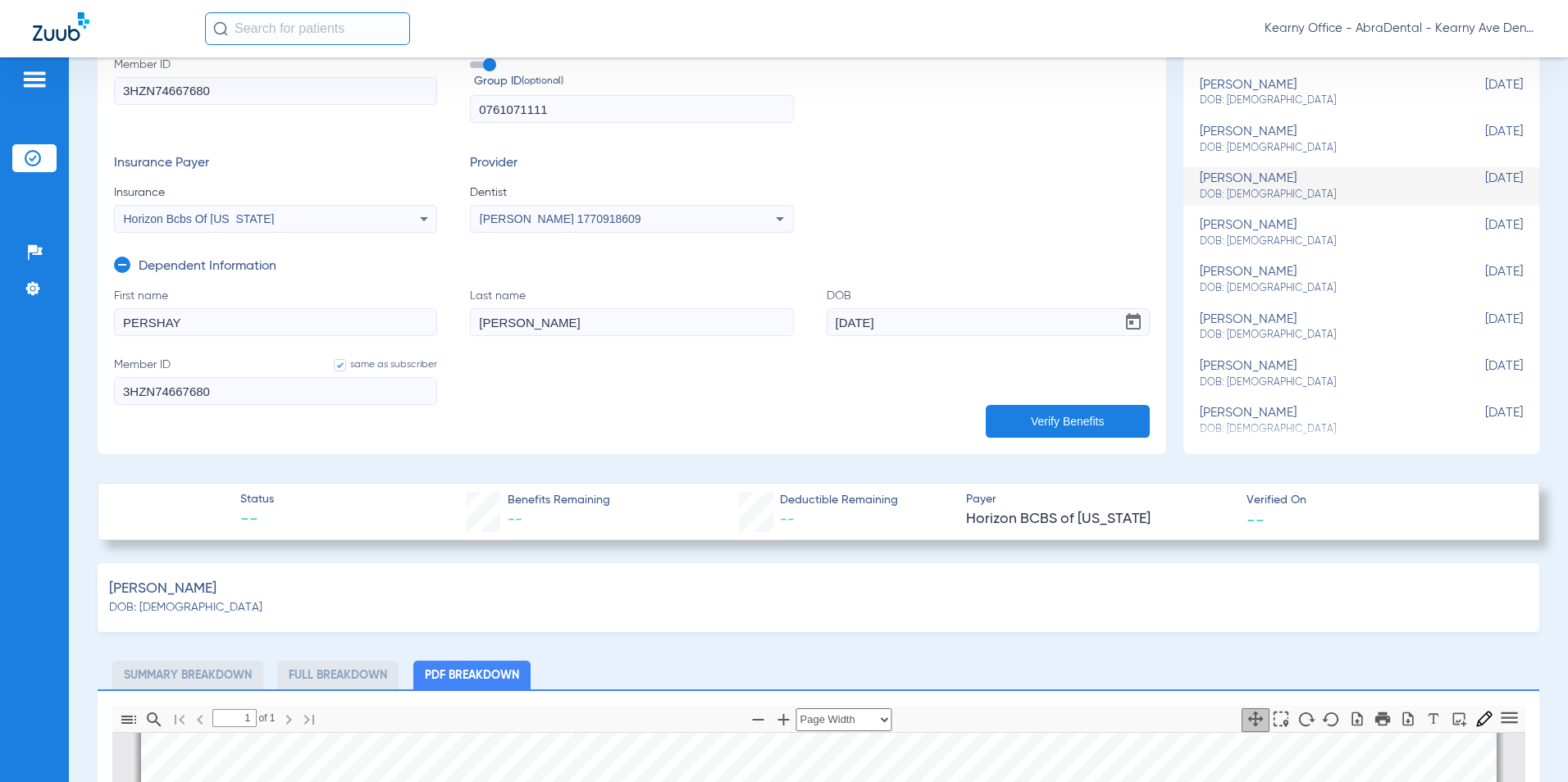
scroll to position [328, 0]
